Goal: Find specific page/section: Find specific page/section

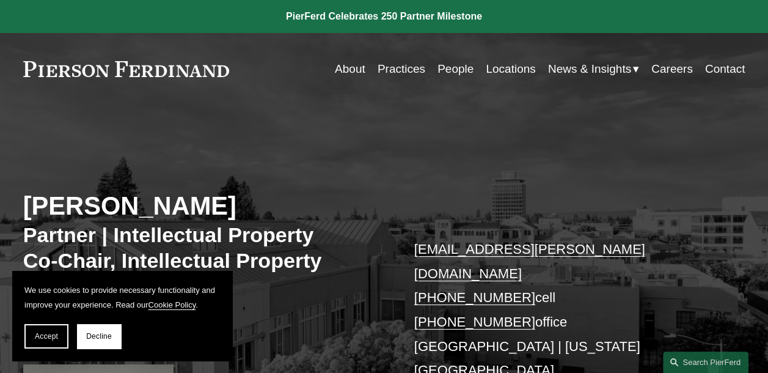
click at [447, 67] on link "People" at bounding box center [455, 68] width 36 height 23
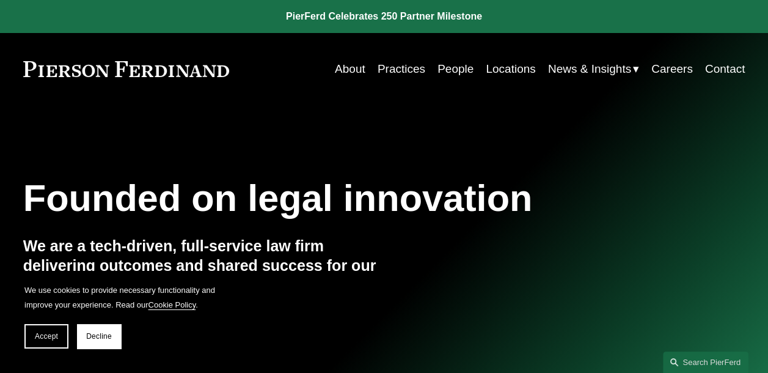
click at [445, 65] on link "People" at bounding box center [455, 68] width 36 height 23
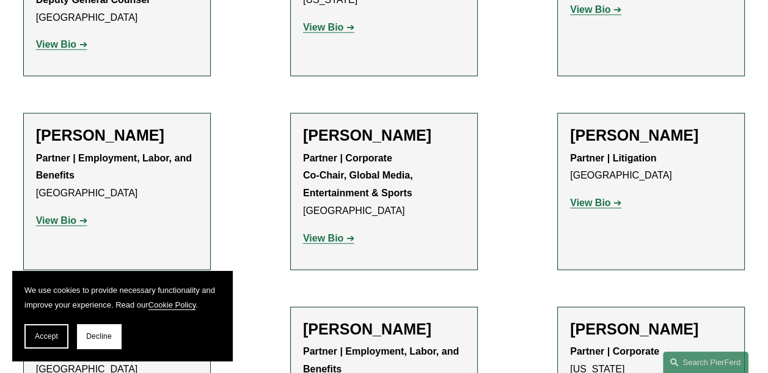
scroll to position [13952, 0]
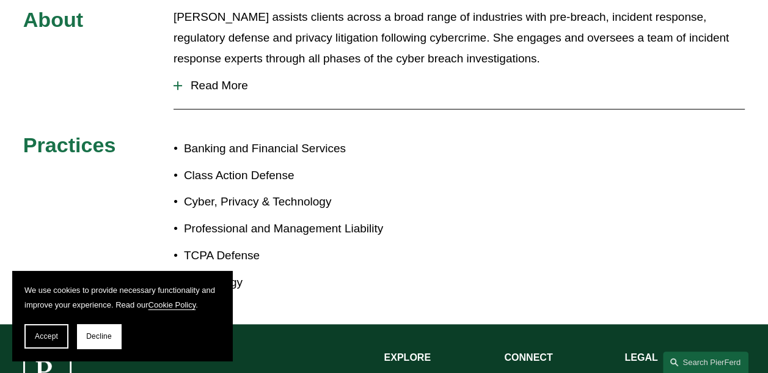
scroll to position [555, 0]
